Goal: Navigation & Orientation: Find specific page/section

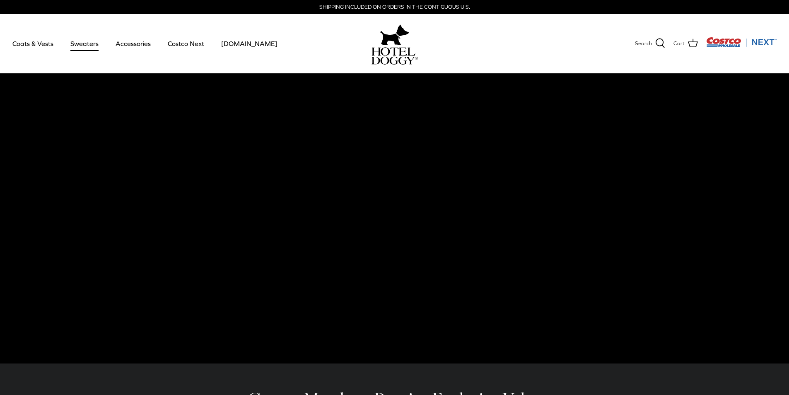
click at [83, 44] on link "Sweaters" at bounding box center [84, 43] width 43 height 28
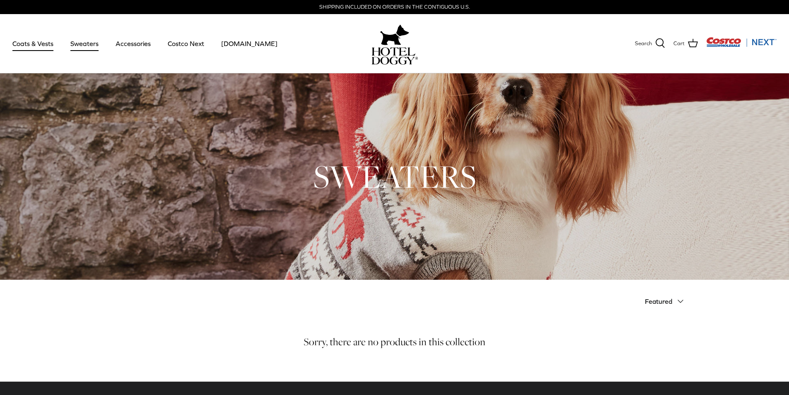
click at [40, 43] on link "Coats & Vests" at bounding box center [33, 43] width 56 height 28
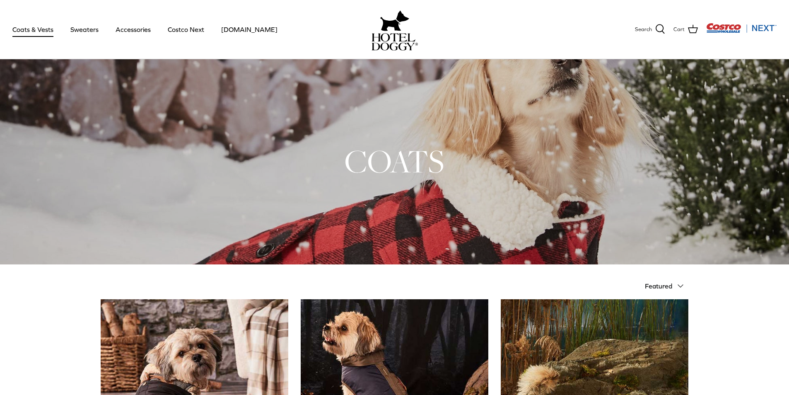
scroll to position [2, 0]
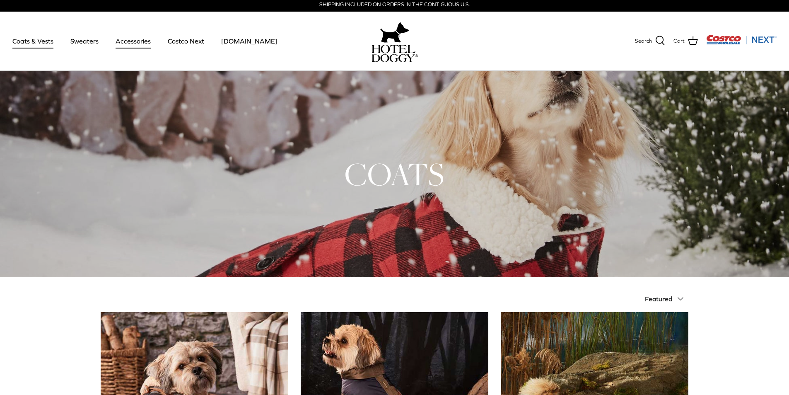
click at [127, 37] on link "Accessories" at bounding box center [133, 41] width 50 height 28
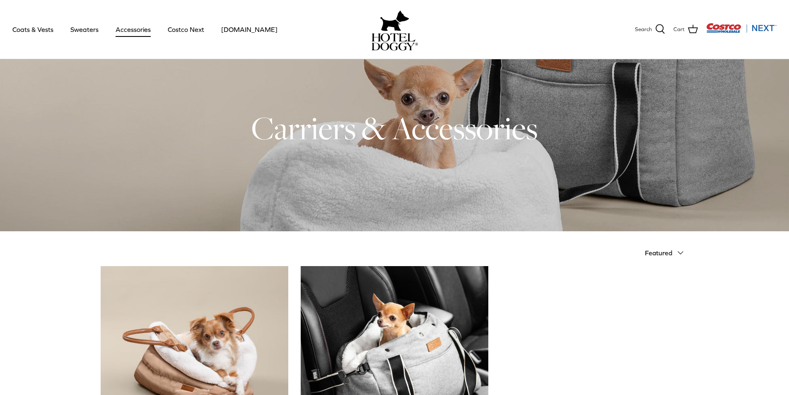
scroll to position [166, 0]
